Goal: Information Seeking & Learning: Learn about a topic

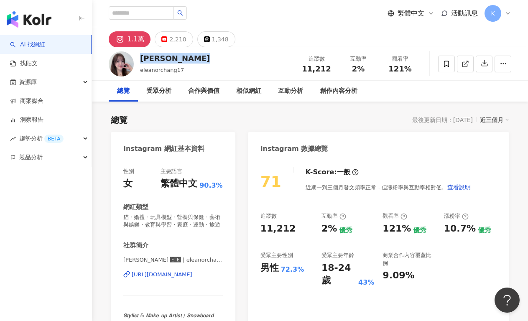
drag, startPoint x: 144, startPoint y: 58, endPoint x: 209, endPoint y: 65, distance: 65.6
click at [209, 65] on div "[PERSON_NAME] eleanorchang17 追蹤數 11,212 互動率 2% 觀看率 121%" at bounding box center [310, 63] width 436 height 33
click at [234, 67] on div "[PERSON_NAME] eleanorchang17 追蹤數 11,212 互動率 2% 觀看率 121%" at bounding box center [310, 63] width 436 height 33
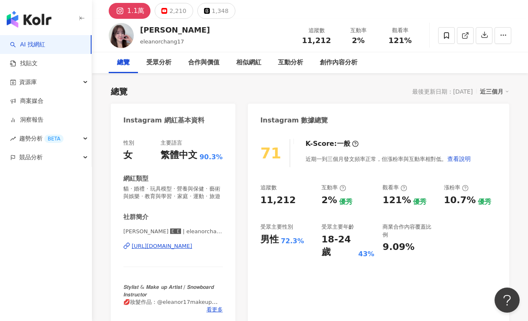
scroll to position [63, 0]
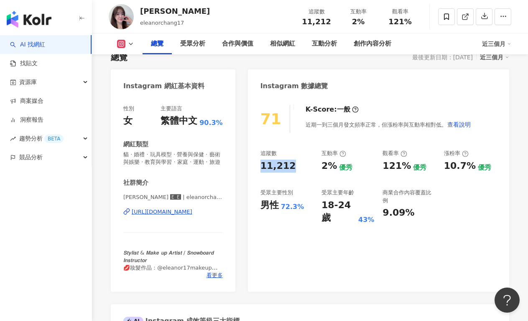
drag, startPoint x: 258, startPoint y: 168, endPoint x: 292, endPoint y: 169, distance: 34.7
click at [292, 169] on div "71 K-Score : 一般 近期一到三個月發文頻率正常，但漲粉率與互動率相對低。 查看說明 追蹤數 11,212 互動率 2% 優秀 觀看率 121% 優…" at bounding box center [378, 194] width 261 height 195
copy div "11,212"
click at [305, 177] on div "追蹤數 11,212 互動率 2% 優秀 觀看率 121% 優秀 漲粉率 10.7% 優秀 受眾主要性別 男性 72.3% 受眾主要年齡 18-24 歲 43…" at bounding box center [378, 187] width 236 height 75
click at [323, 168] on div "2%" at bounding box center [328, 166] width 15 height 13
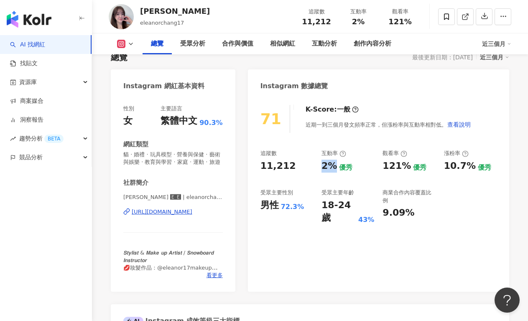
drag, startPoint x: 321, startPoint y: 166, endPoint x: 334, endPoint y: 168, distance: 13.2
click at [334, 168] on div "追蹤數 11,212 互動率 2% 優秀 觀看率 121% 優秀 漲粉率 10.7% 優秀 受眾主要性別 男性 72.3% 受眾主要年齡 18-24 歲 43…" at bounding box center [378, 187] width 236 height 75
copy div "2%"
drag, startPoint x: 322, startPoint y: 209, endPoint x: 347, endPoint y: 208, distance: 24.7
click at [347, 208] on div "追蹤數 11,212 互動率 2% 優秀 觀看率 121% 優秀 漲粉率 10.7% 優秀 受眾主要性別 男性 72.3% 受眾主要年齡 18-24 歲 43…" at bounding box center [378, 187] width 236 height 75
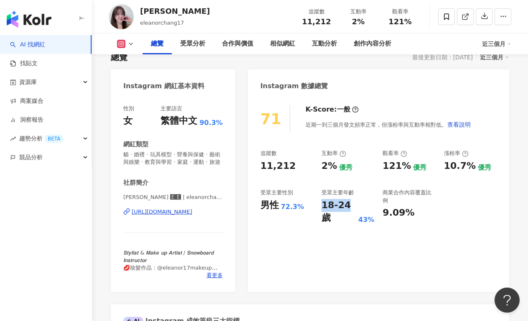
copy div "18-24"
copy div "[URL][DOMAIN_NAME]"
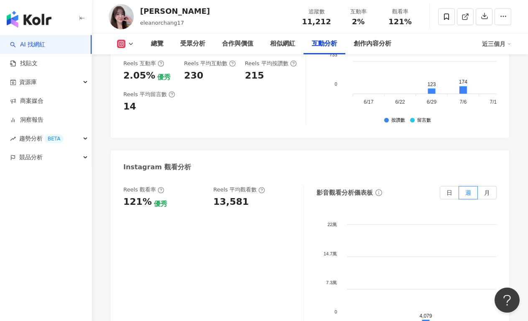
scroll to position [1880, 0]
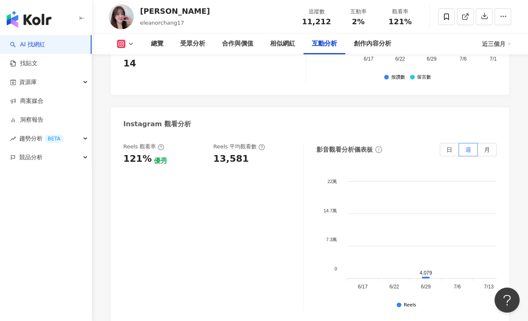
drag, startPoint x: 126, startPoint y: 111, endPoint x: 127, endPoint y: 117, distance: 5.6
click at [126, 153] on div "121%" at bounding box center [137, 159] width 28 height 13
drag, startPoint x: 126, startPoint y: 117, endPoint x: 144, endPoint y: 120, distance: 18.1
click at [144, 153] on div "121%" at bounding box center [137, 159] width 28 height 13
copy div "121%"
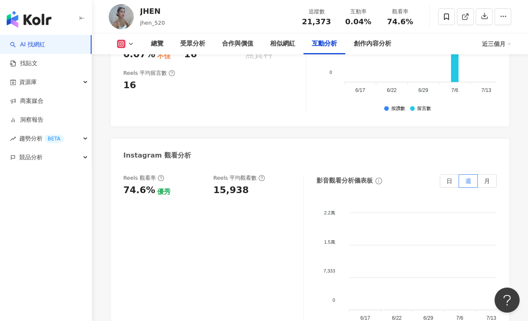
scroll to position [1749, 0]
